Goal: Find specific page/section: Find specific page/section

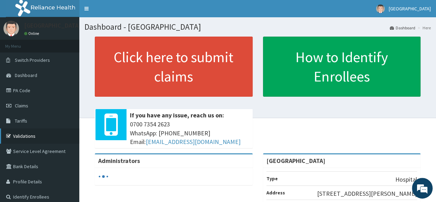
click at [37, 135] on link "Validations" at bounding box center [39, 135] width 79 height 15
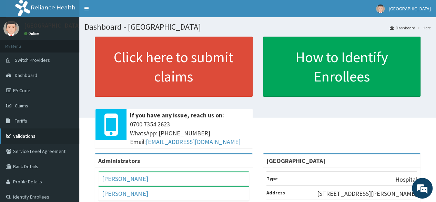
click at [41, 140] on link "Validations" at bounding box center [39, 135] width 79 height 15
click at [31, 133] on link "Validations" at bounding box center [39, 135] width 79 height 15
